Goal: Information Seeking & Learning: Learn about a topic

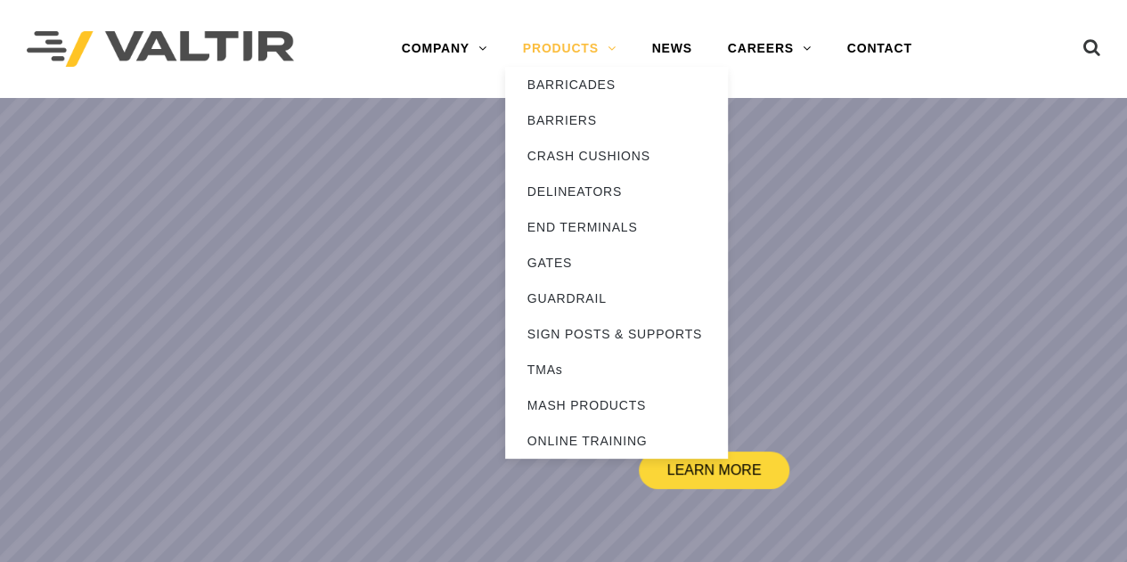
click at [552, 45] on link "PRODUCTS" at bounding box center [569, 49] width 129 height 36
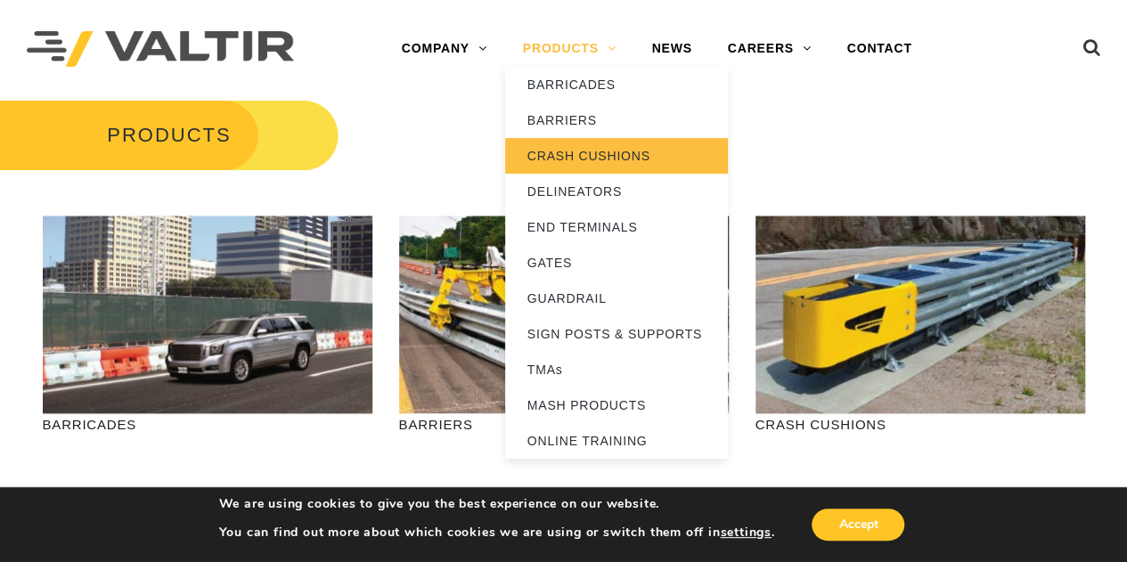
click at [580, 147] on link "CRASH CUSHIONS" at bounding box center [616, 156] width 223 height 36
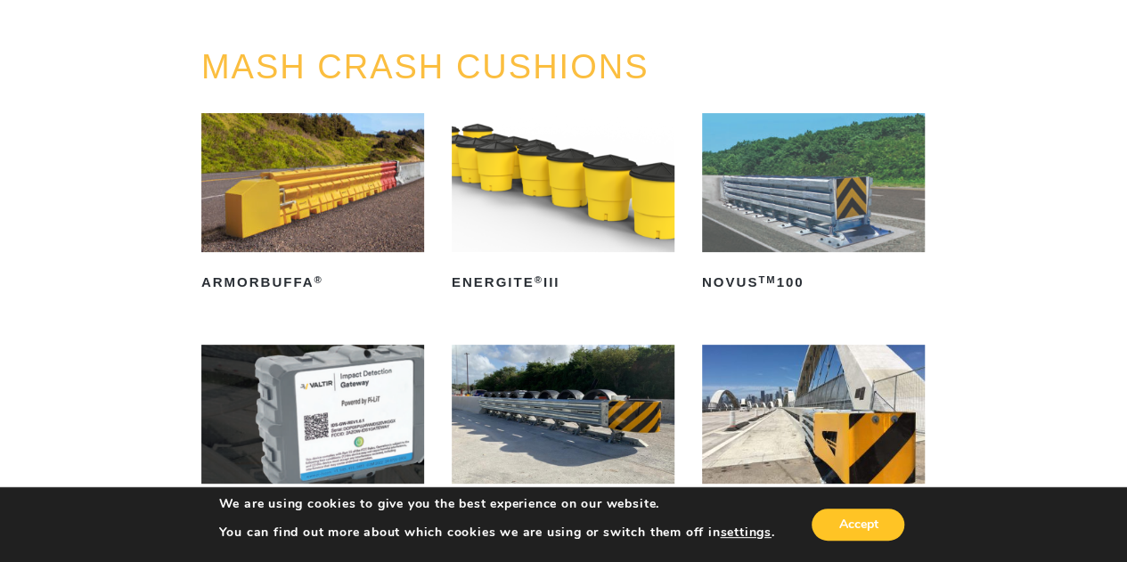
scroll to position [166, 0]
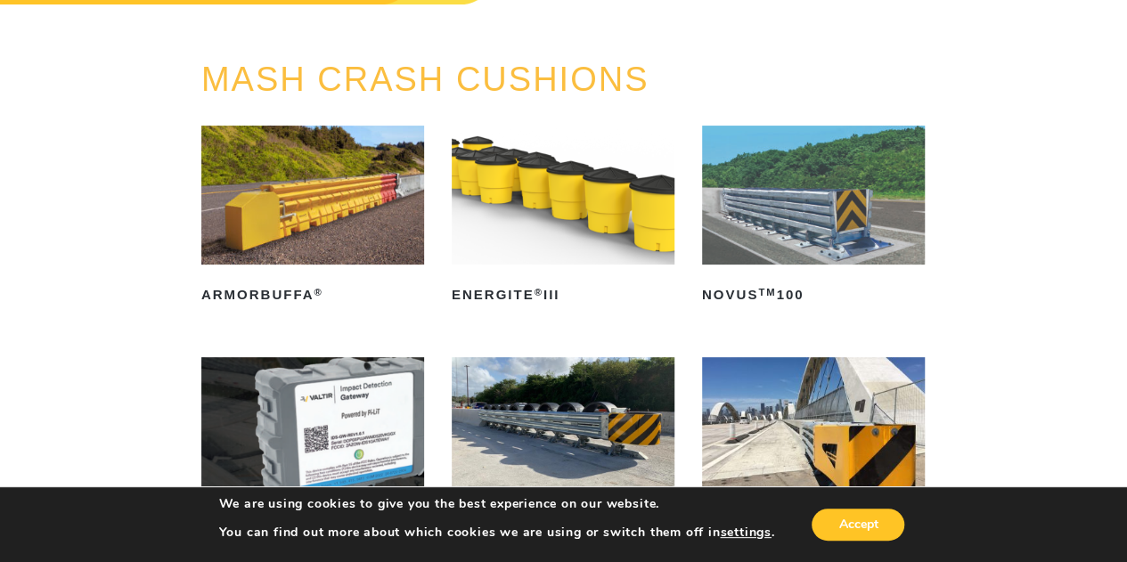
click at [824, 232] on img at bounding box center [813, 195] width 223 height 139
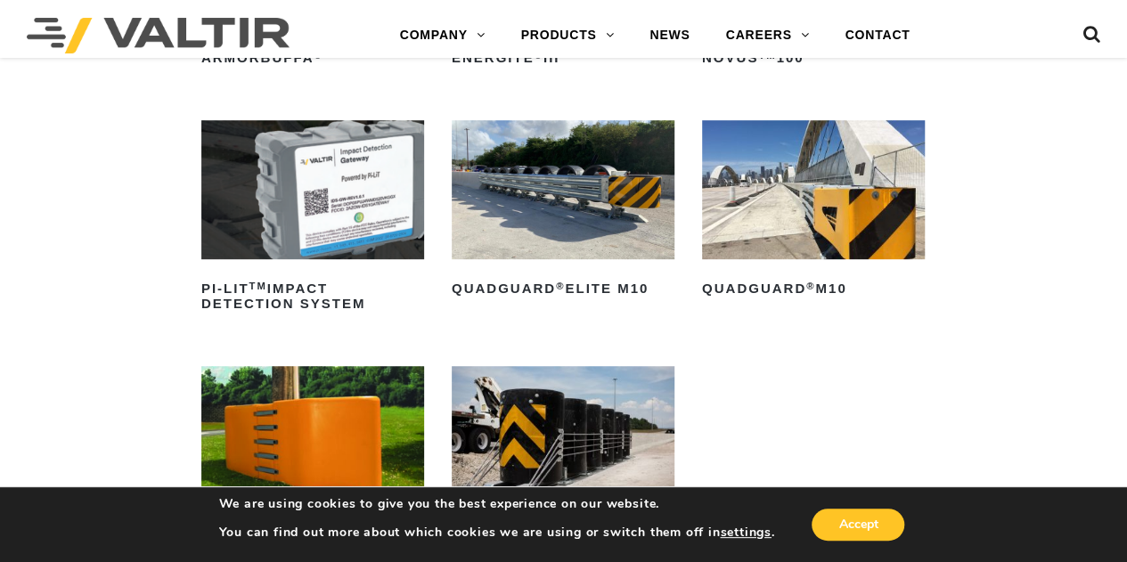
scroll to position [390, 0]
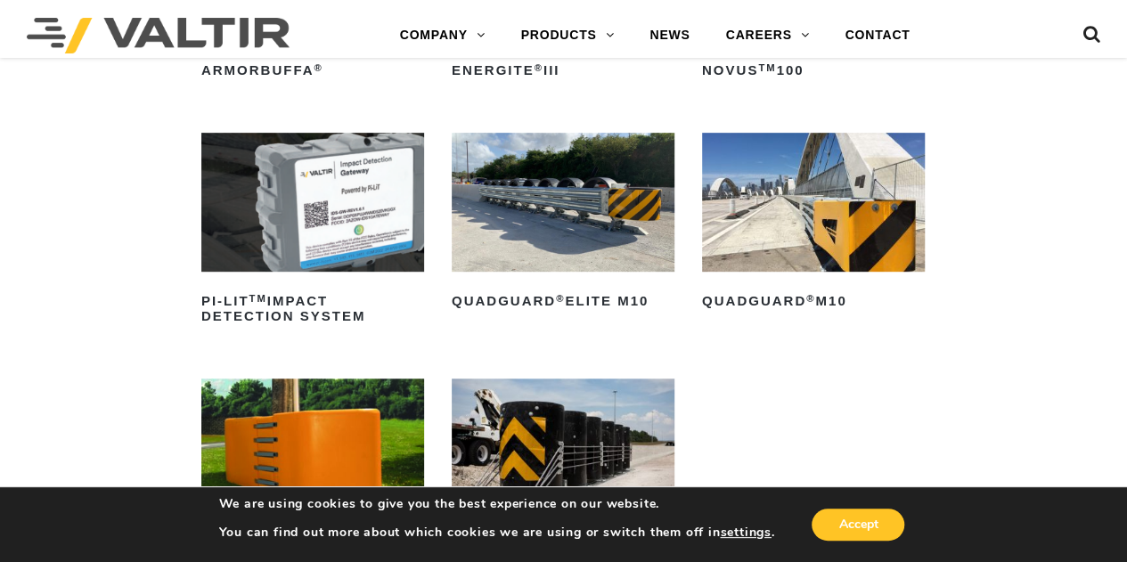
click at [844, 238] on img at bounding box center [813, 202] width 223 height 139
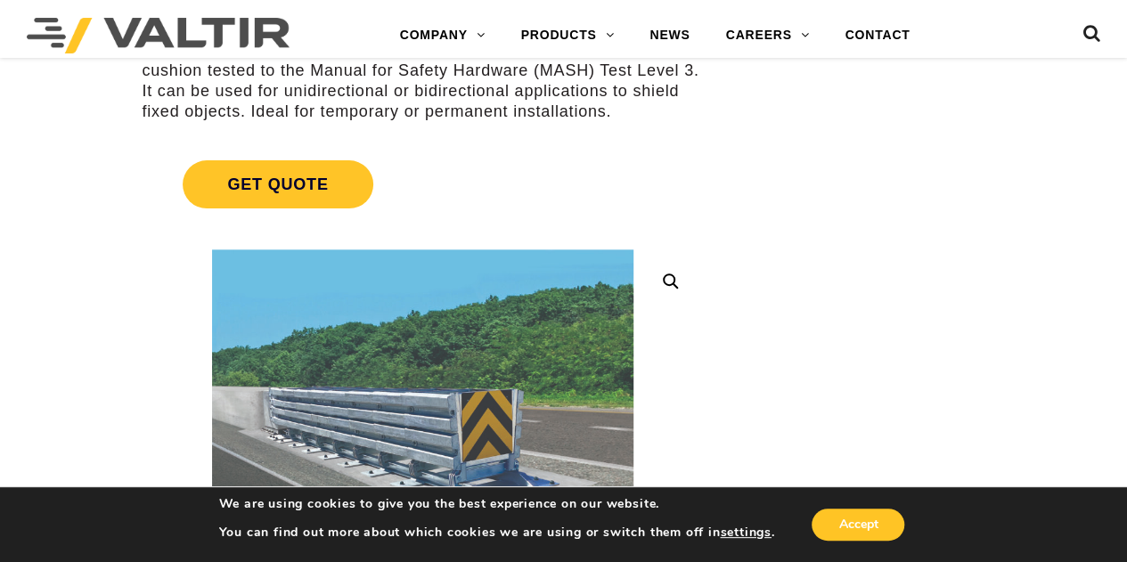
scroll to position [71, 0]
